Goal: Task Accomplishment & Management: Use online tool/utility

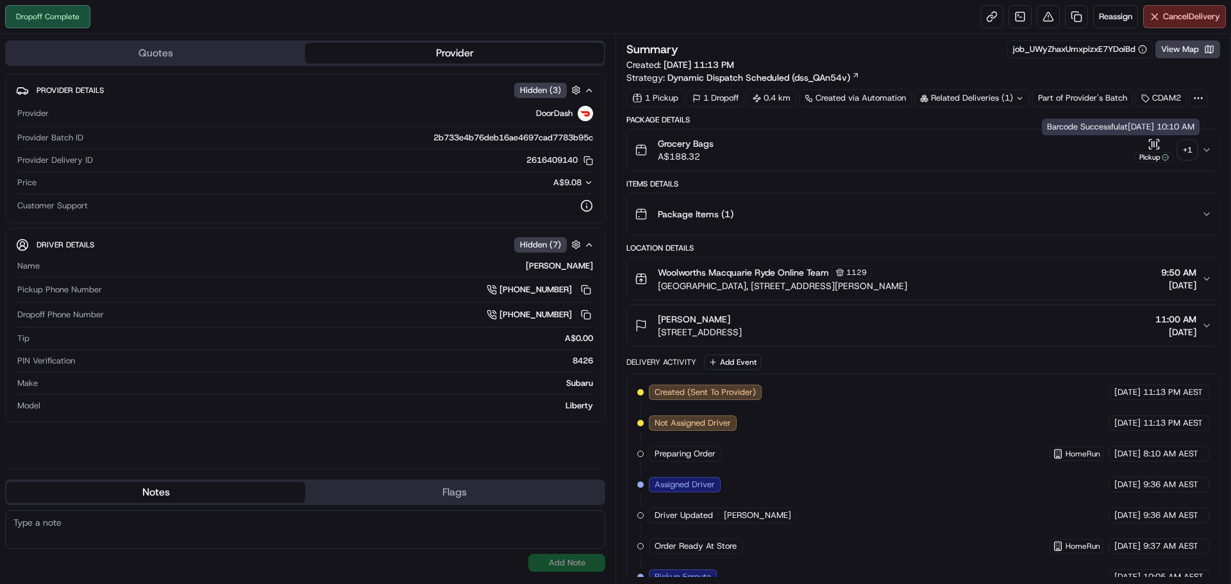
click at [1187, 148] on div "+ 1" at bounding box center [1188, 150] width 18 height 18
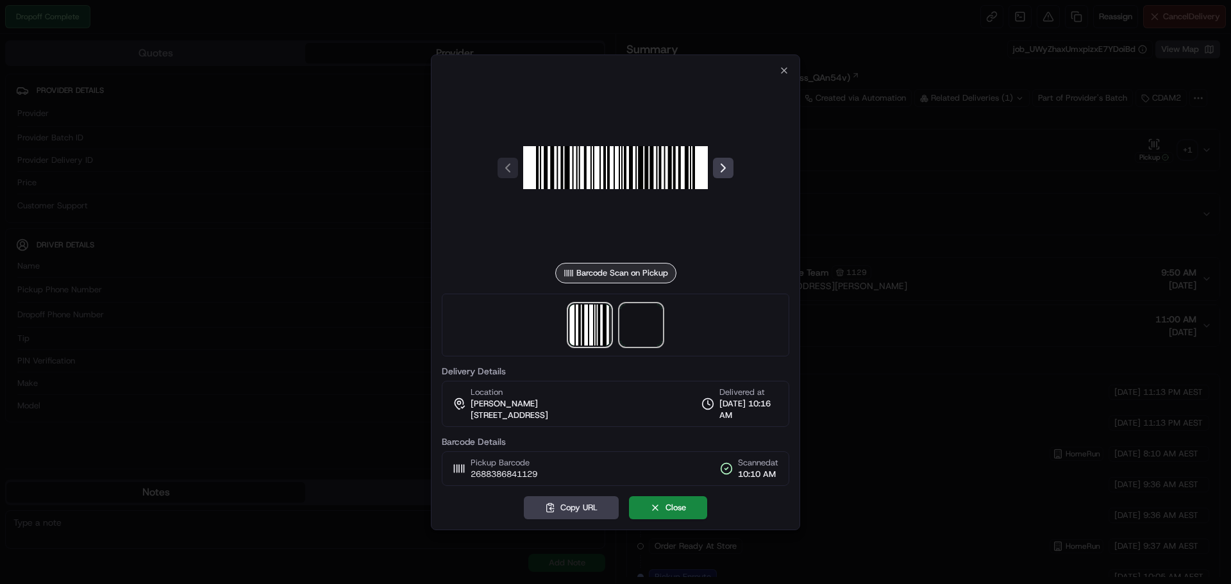
click at [646, 333] on span at bounding box center [641, 325] width 41 height 41
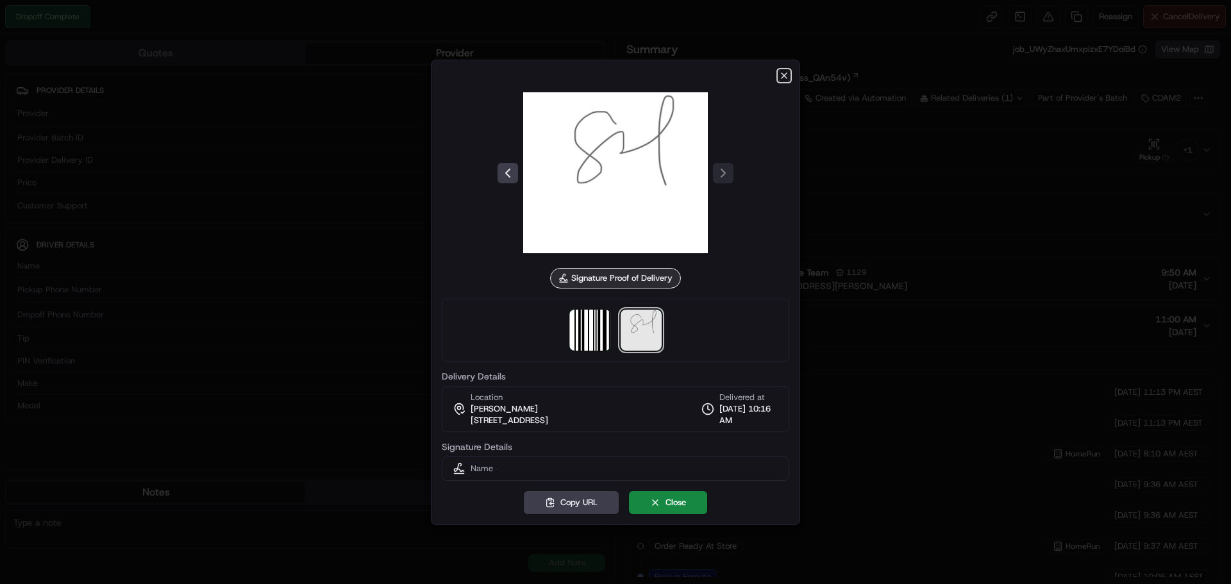
click at [782, 72] on icon "button" at bounding box center [784, 76] width 10 height 10
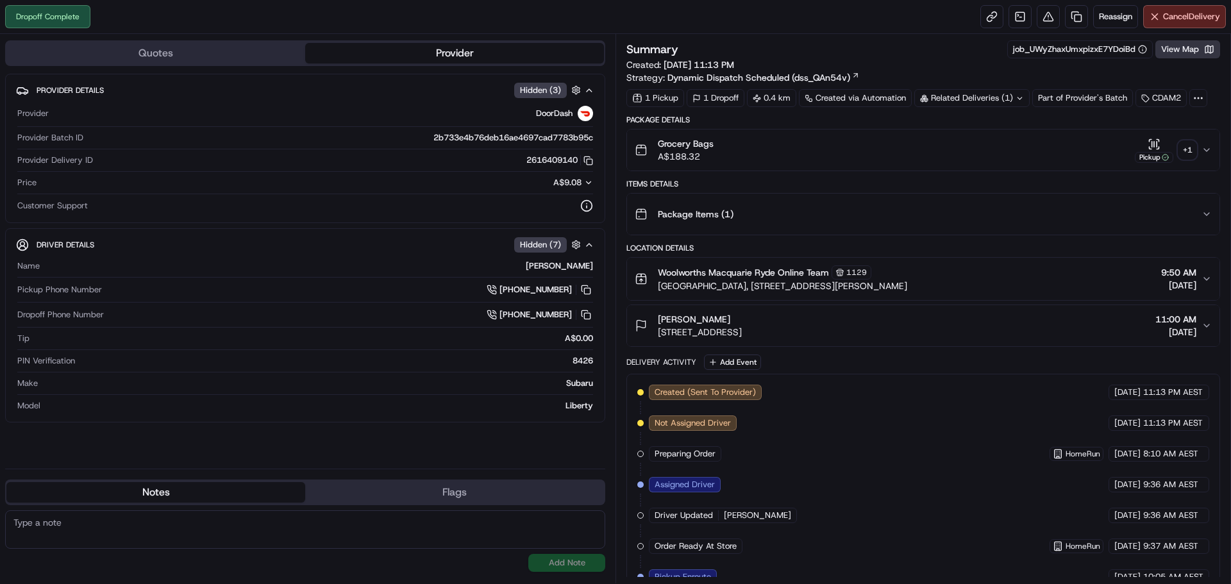
click at [1192, 53] on button "View Map" at bounding box center [1188, 49] width 65 height 18
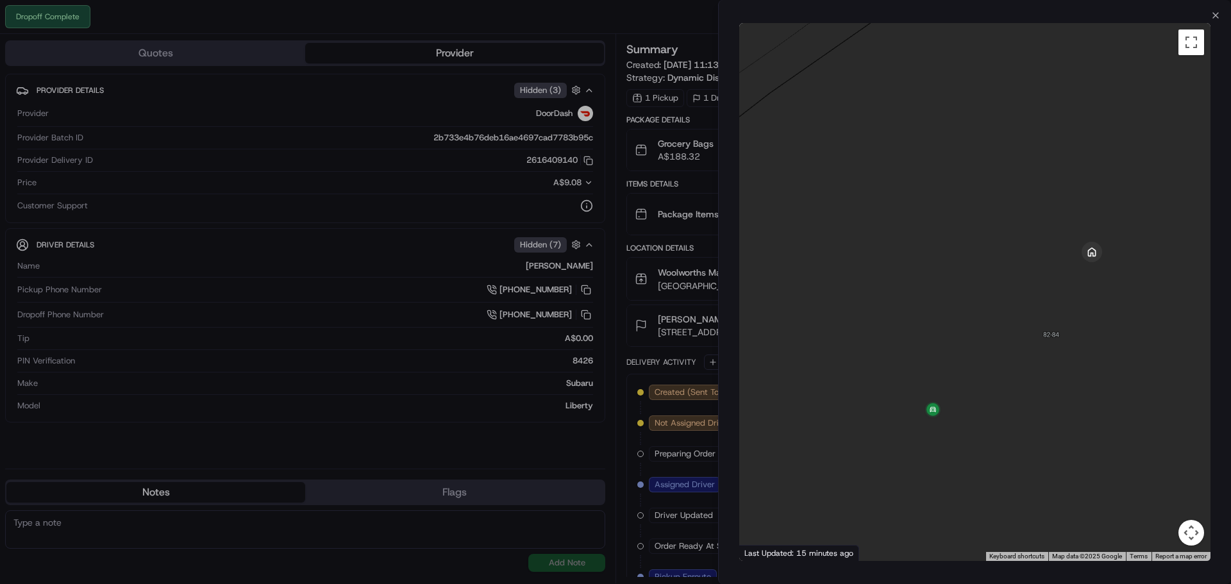
drag, startPoint x: 1095, startPoint y: 378, endPoint x: 999, endPoint y: 423, distance: 105.3
click at [999, 423] on div at bounding box center [974, 292] width 471 height 538
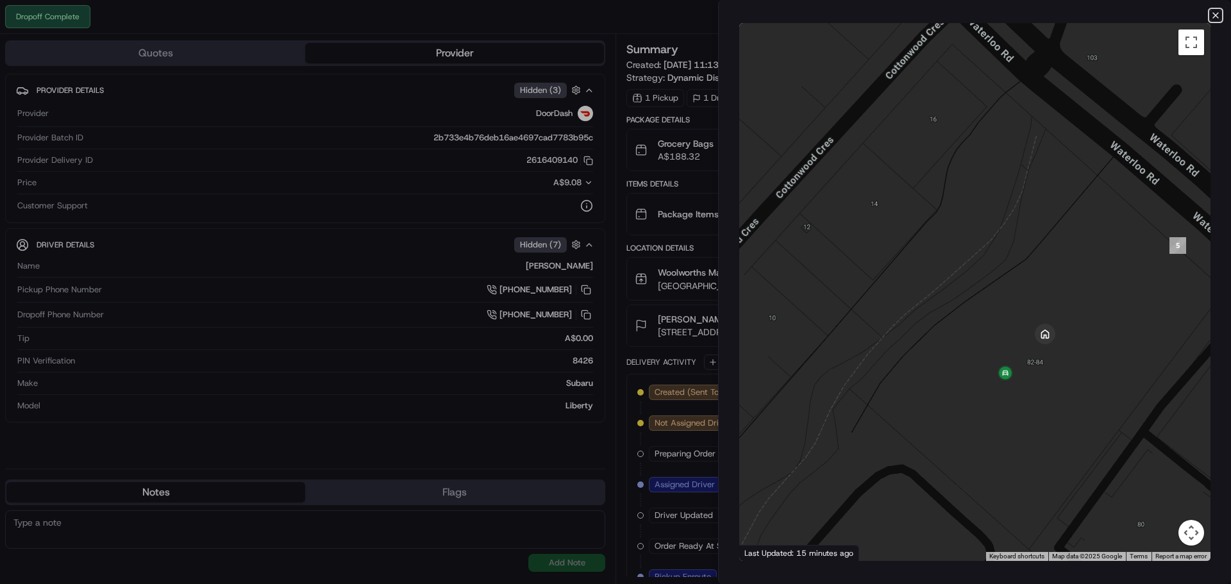
click at [1213, 12] on icon "button" at bounding box center [1216, 15] width 10 height 10
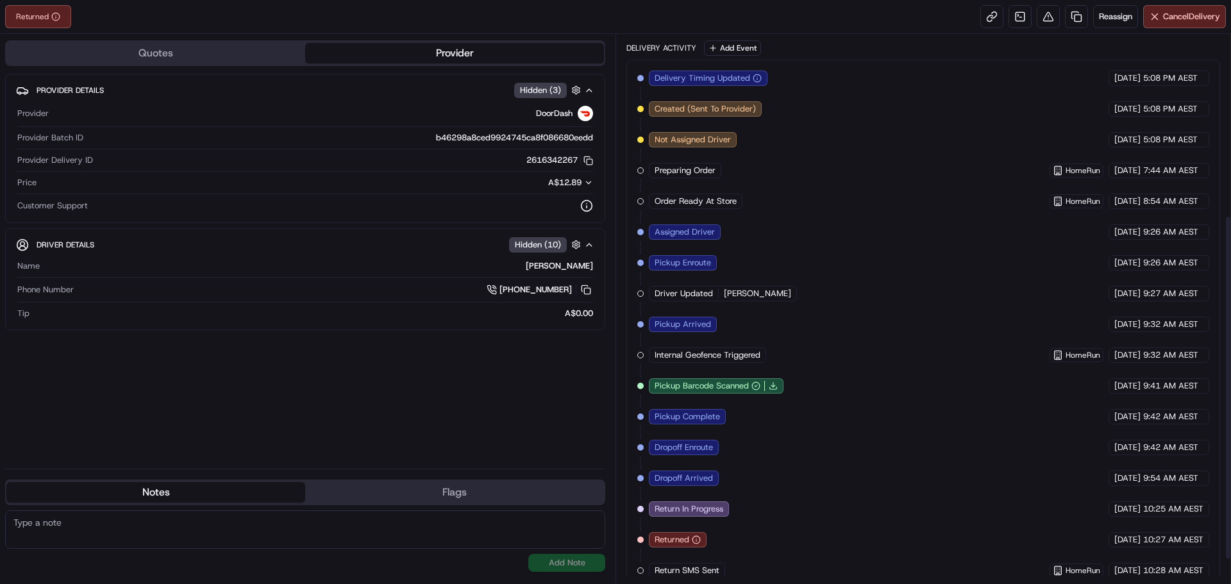
scroll to position [326, 0]
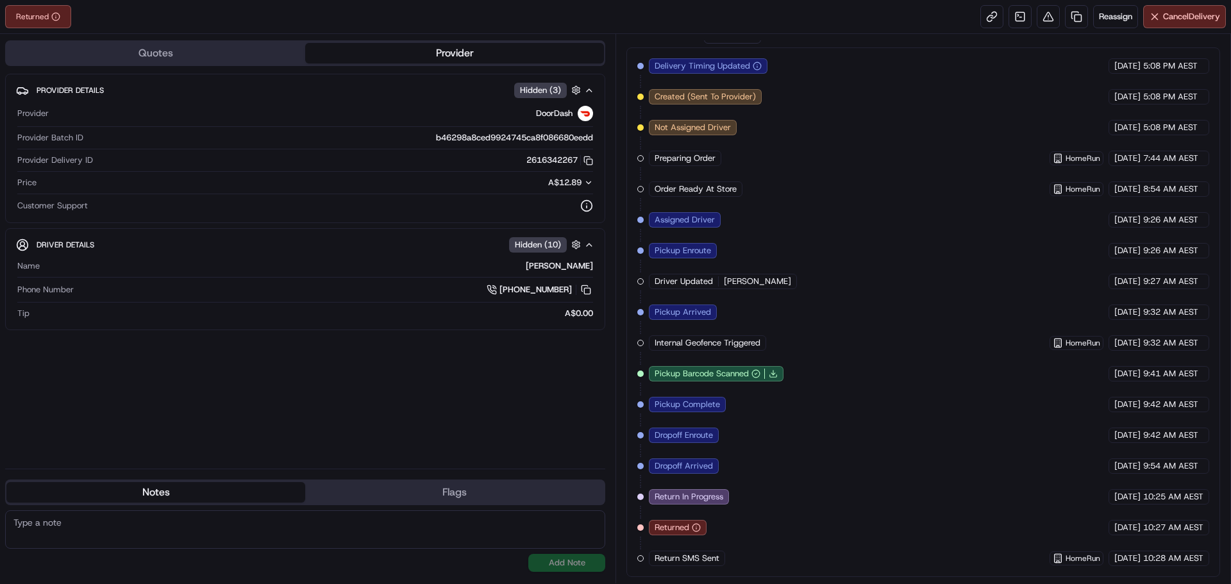
drag, startPoint x: 818, startPoint y: 345, endPoint x: 820, endPoint y: 338, distance: 7.3
click at [818, 344] on div "Delivery Timing Updated DoorDash 15/09/2025 5:08 PM AEST Created (Sent To Provi…" at bounding box center [924, 312] width 572 height 508
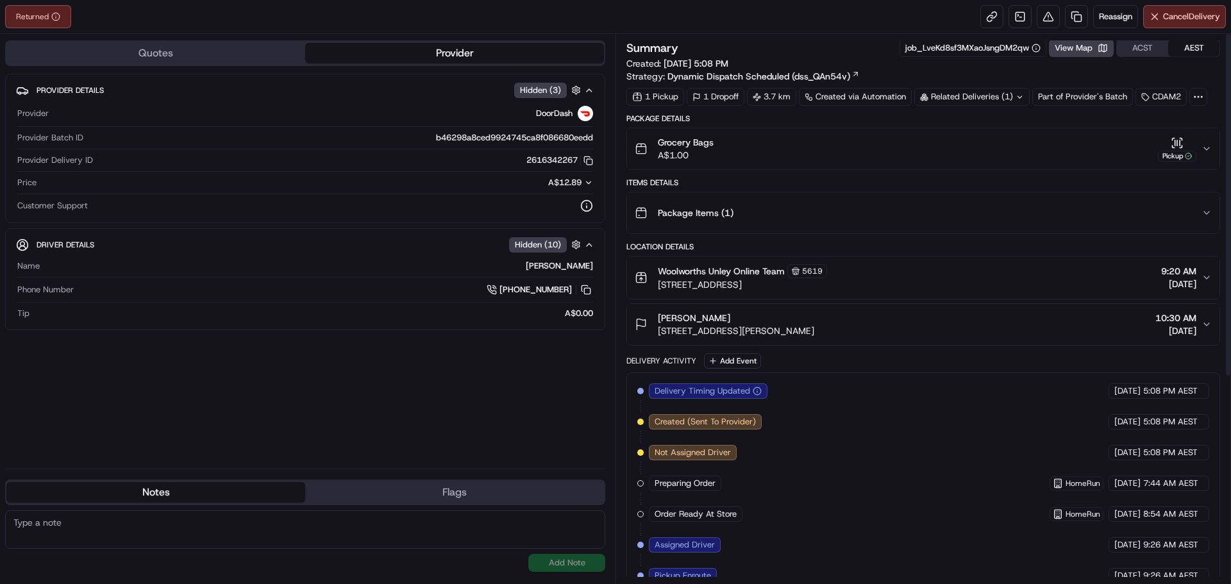
scroll to position [0, 0]
click at [644, 14] on div "Returned Reassign Cancel Delivery" at bounding box center [615, 17] width 1231 height 34
click at [1206, 150] on icon "button" at bounding box center [1207, 150] width 10 height 10
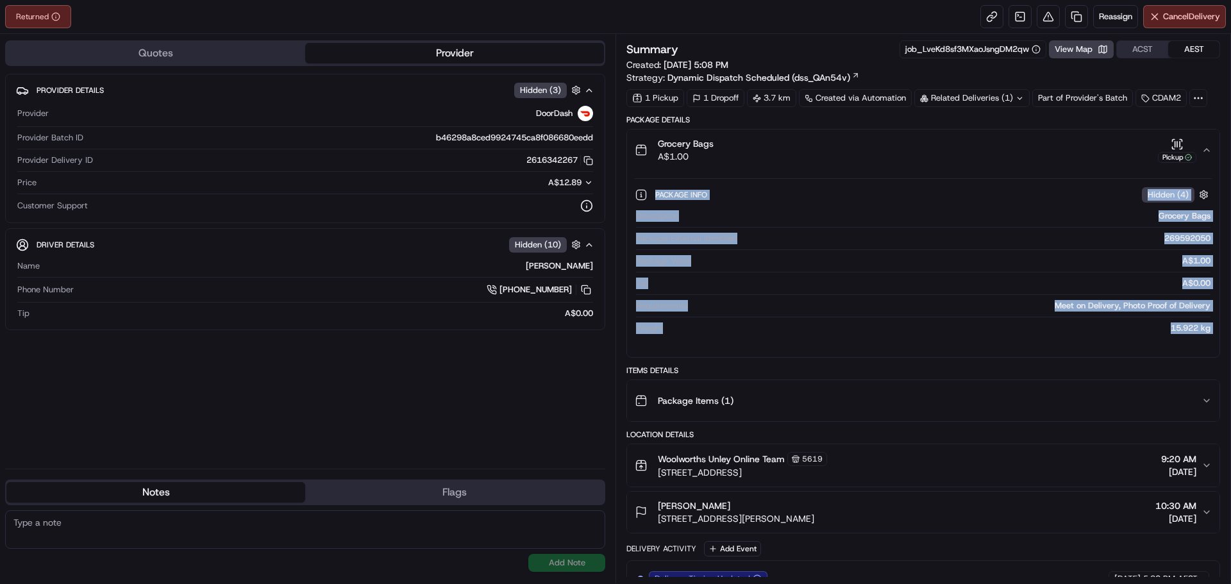
click at [1206, 150] on icon "button" at bounding box center [1206, 150] width 5 height 3
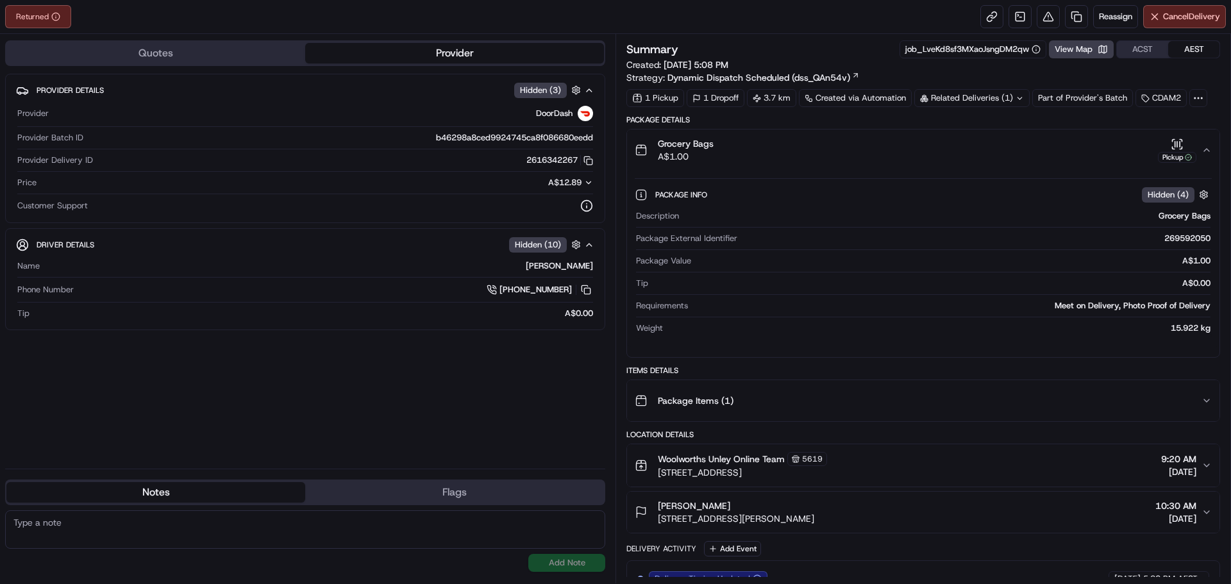
click at [793, 21] on div "Returned Reassign Cancel Delivery" at bounding box center [615, 17] width 1231 height 34
click at [1208, 149] on icon "button" at bounding box center [1207, 150] width 10 height 10
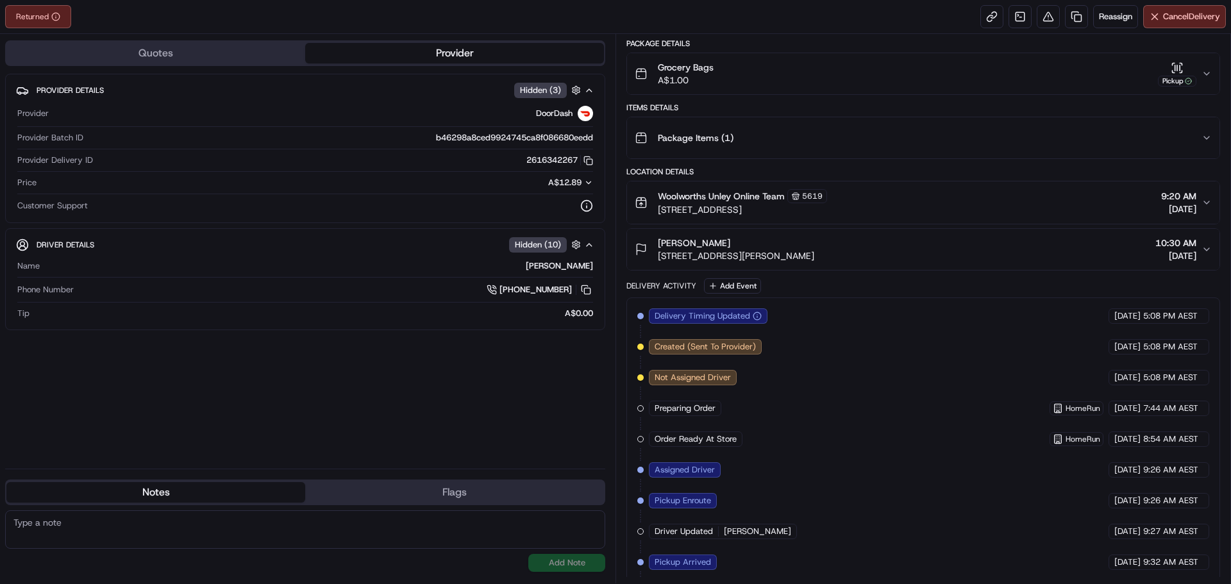
scroll to position [326, 0]
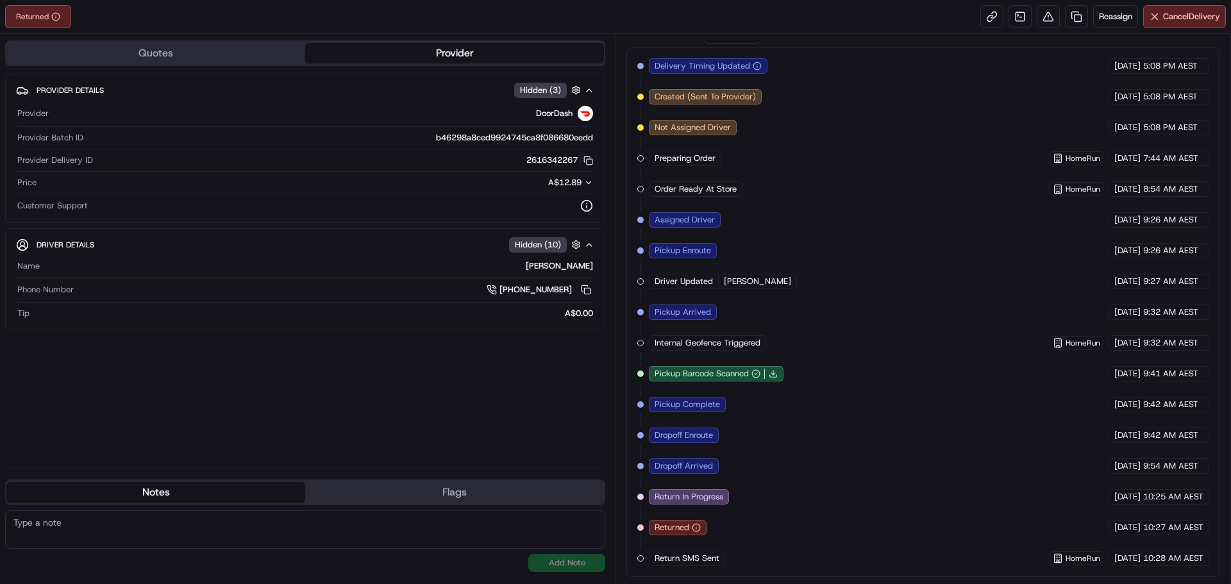
click at [906, 334] on div "Delivery Timing Updated DoorDash 15/09/2025 5:08 PM AEST Created (Sent To Provi…" at bounding box center [924, 312] width 572 height 508
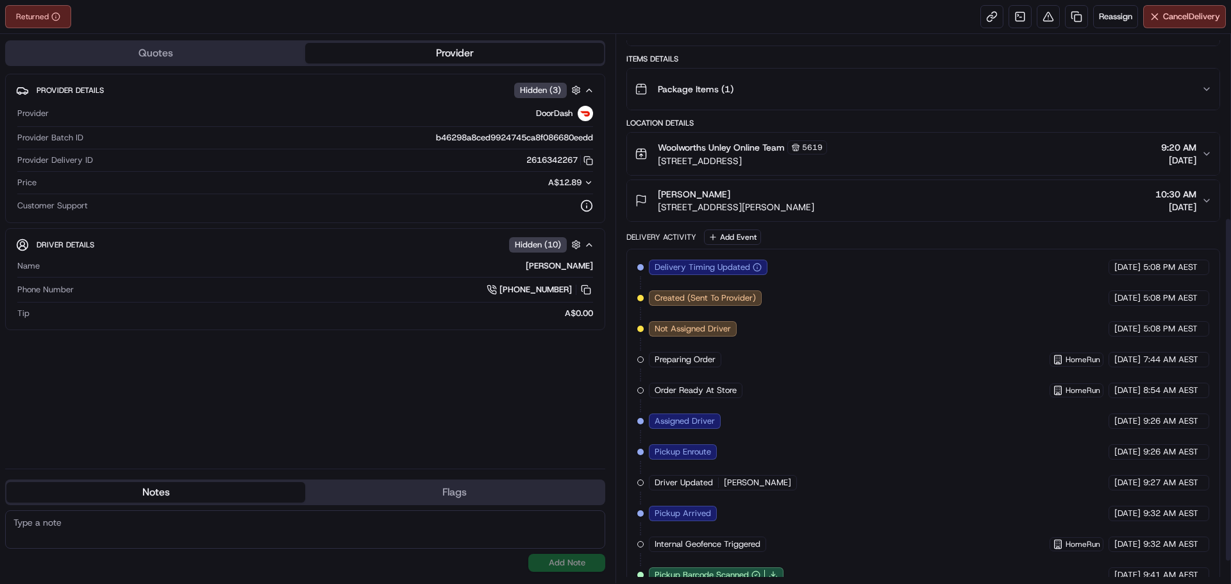
scroll to position [0, 0]
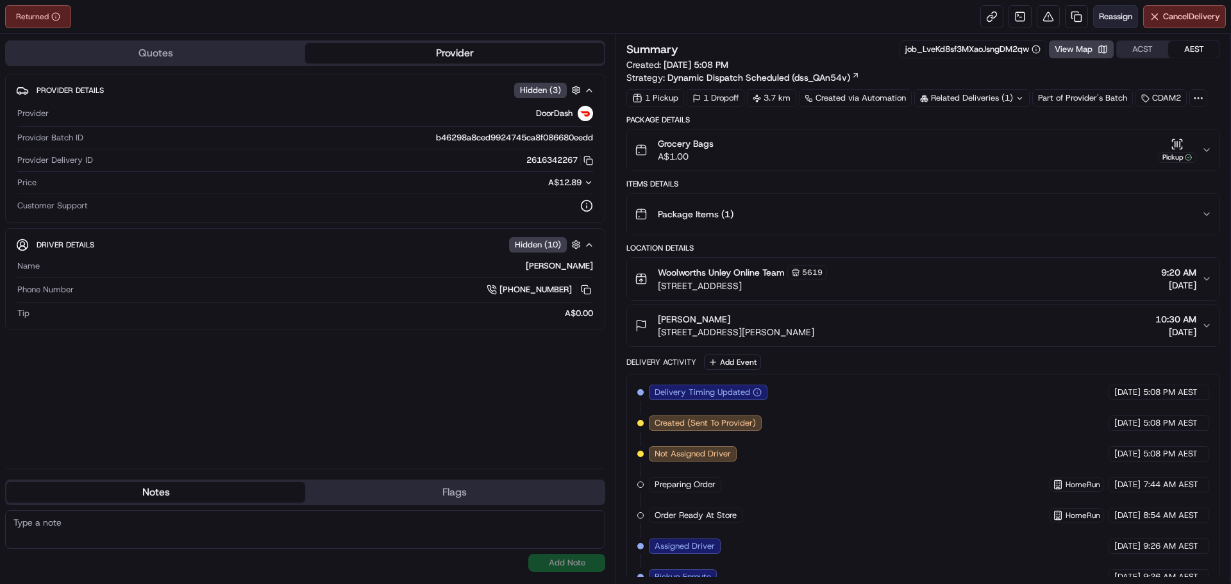
click at [1120, 9] on button "Reassign" at bounding box center [1116, 16] width 45 height 23
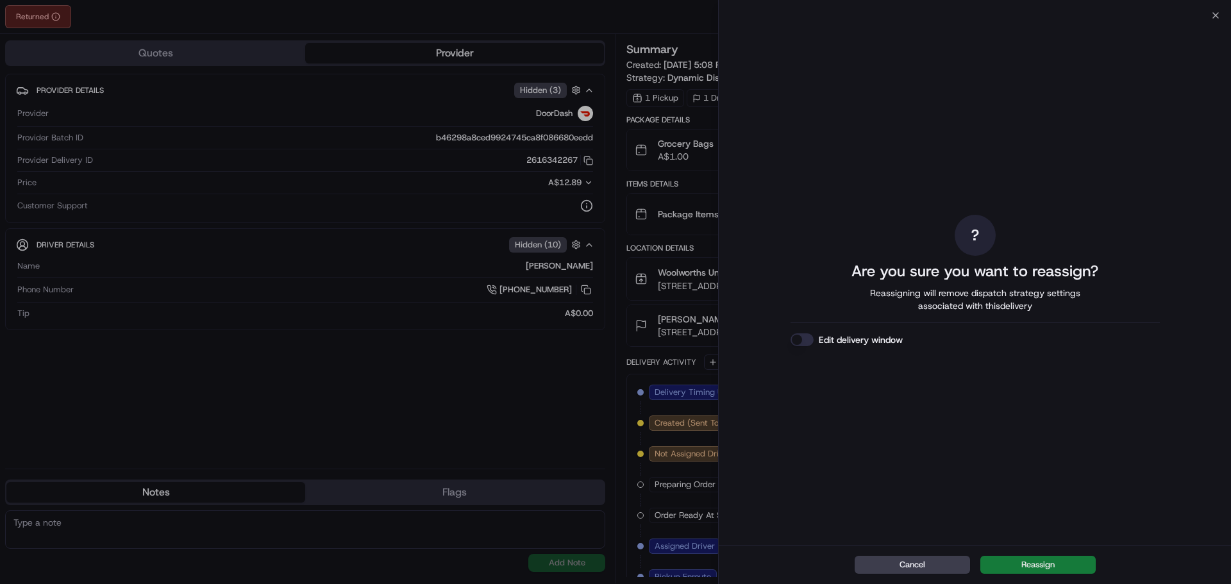
click at [1045, 562] on button "Reassign" at bounding box center [1038, 565] width 115 height 18
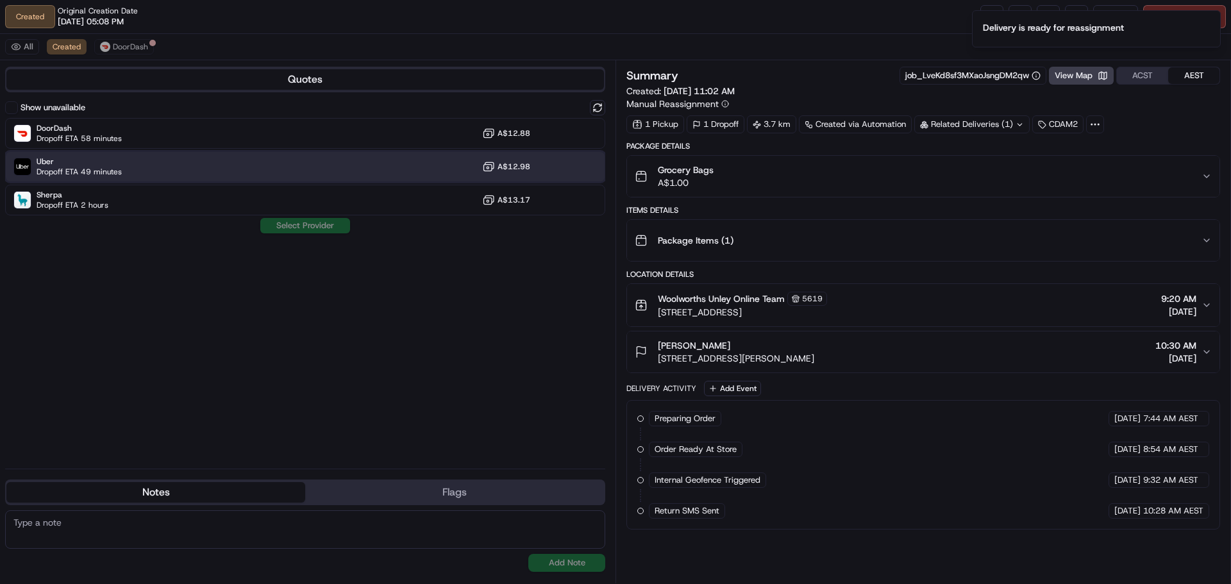
click at [217, 163] on div "Uber Dropoff ETA 49 minutes A$12.98" at bounding box center [305, 166] width 600 height 31
click at [328, 228] on button "Assign Provider" at bounding box center [305, 225] width 91 height 15
